Goal: Navigation & Orientation: Find specific page/section

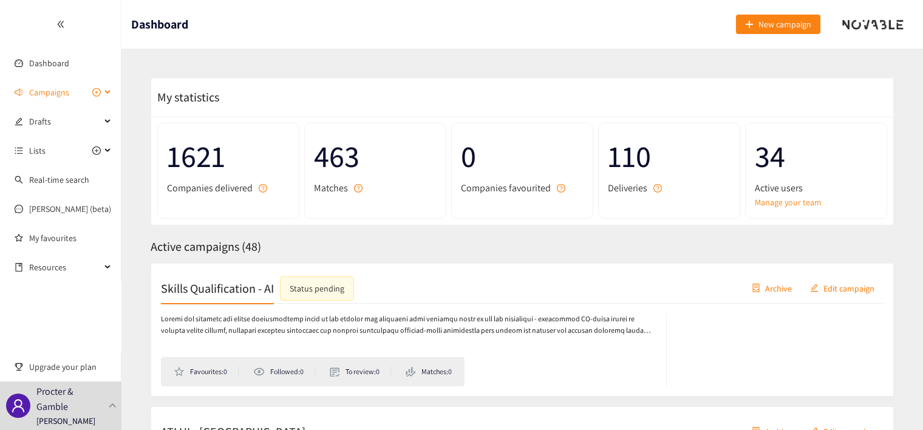
click at [107, 92] on icon at bounding box center [109, 92] width 6 height 0
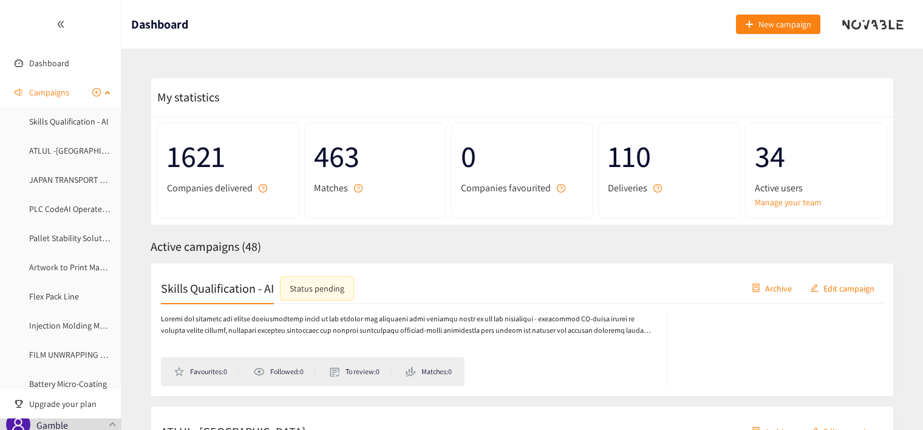
click at [103, 97] on div "Campaigns" at bounding box center [61, 92] width 122 height 24
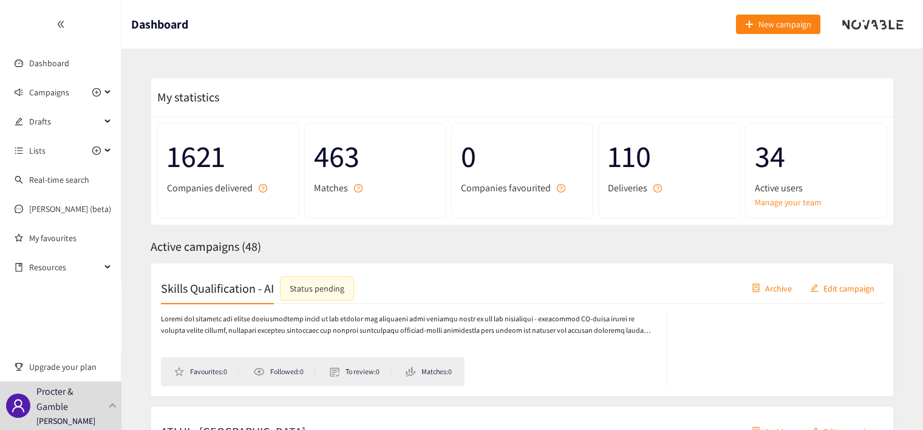
click at [108, 408] on div at bounding box center [113, 405] width 11 height 5
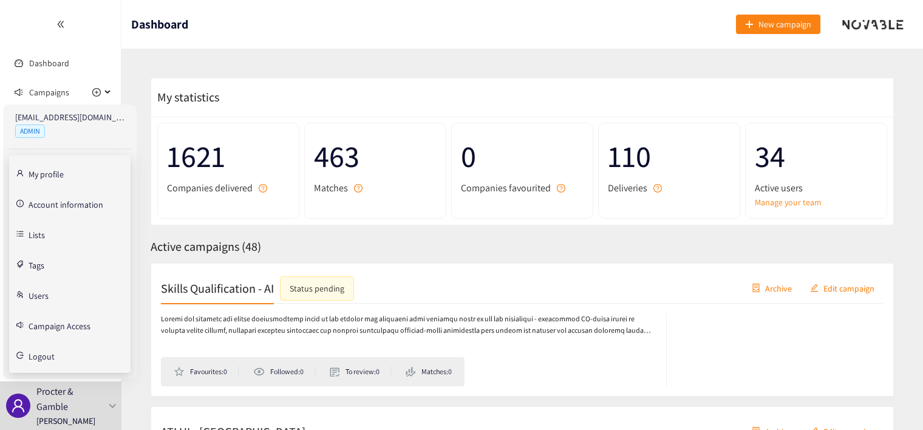
click at [49, 293] on link "Users" at bounding box center [39, 294] width 20 height 11
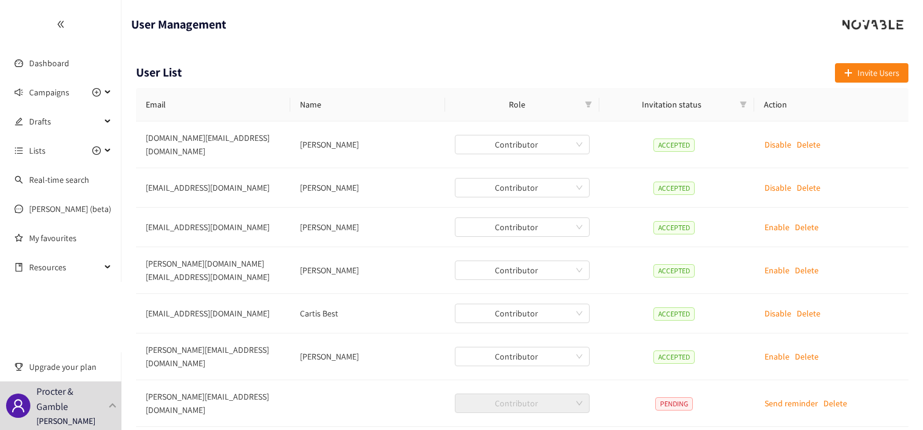
drag, startPoint x: 922, startPoint y: 110, endPoint x: 920, endPoint y: 146, distance: 35.9
click at [920, 146] on div "User List Invite Users Email Name Role Invitation status Action [DOMAIN_NAME][E…" at bounding box center [523, 324] width 802 height 550
click at [106, 95] on div "Campaigns" at bounding box center [61, 92] width 122 height 24
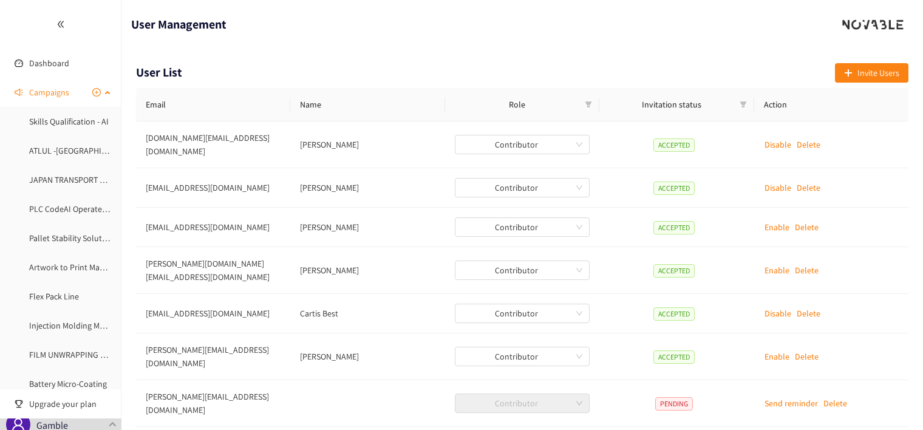
click at [104, 91] on div "Campaigns" at bounding box center [61, 92] width 122 height 24
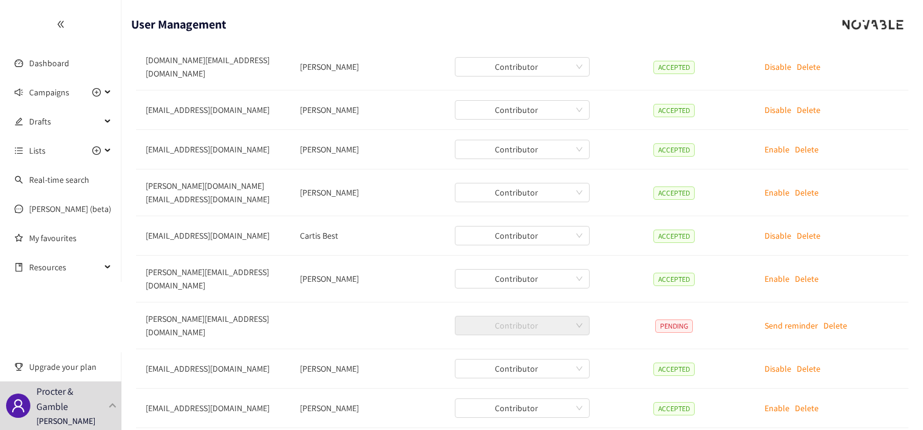
scroll to position [84, 0]
